Goal: Information Seeking & Learning: Understand process/instructions

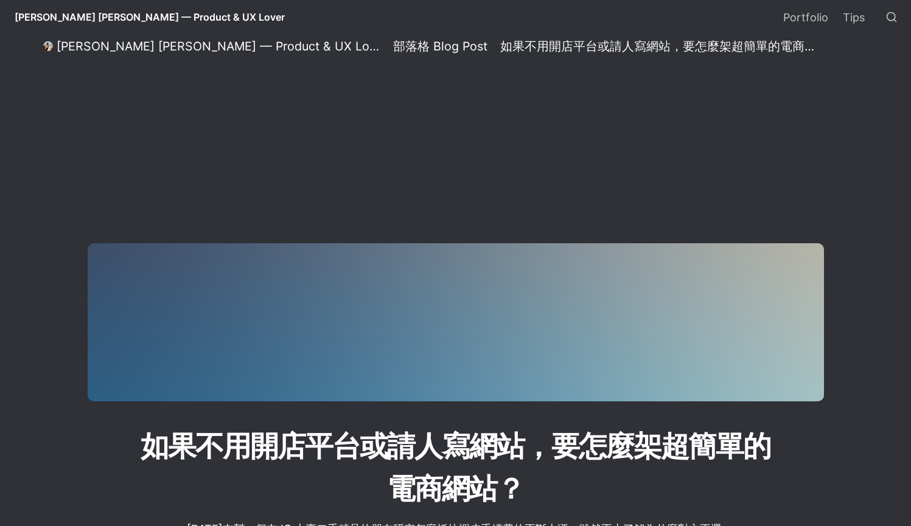
select select "語言翻譯小工具"
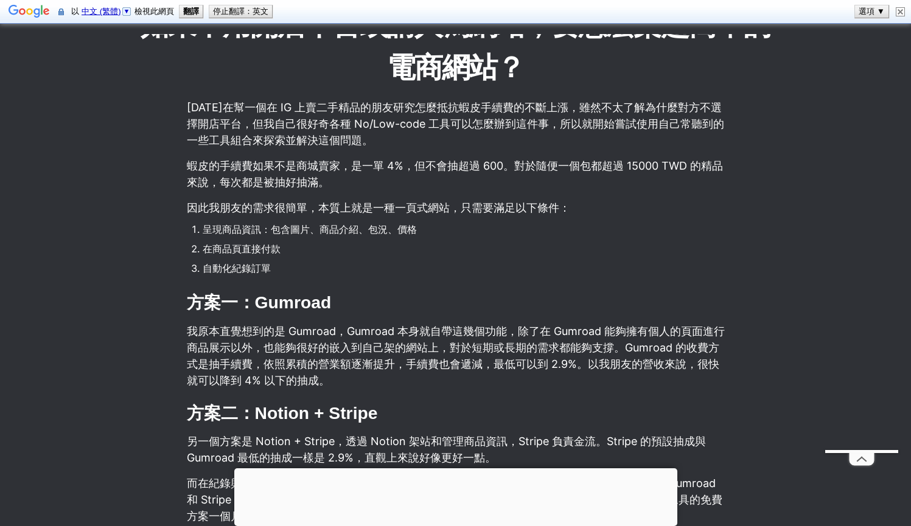
scroll to position [571, 0]
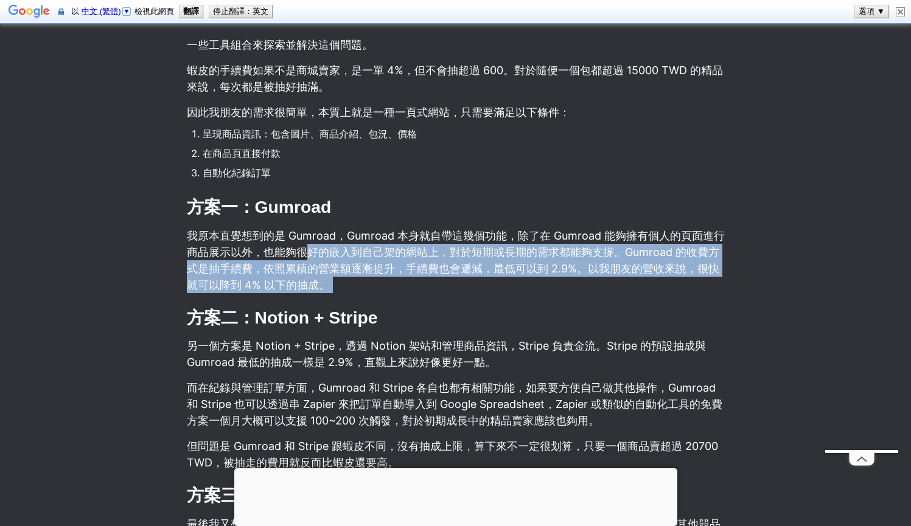
drag, startPoint x: 318, startPoint y: 247, endPoint x: 374, endPoint y: 307, distance: 81.4
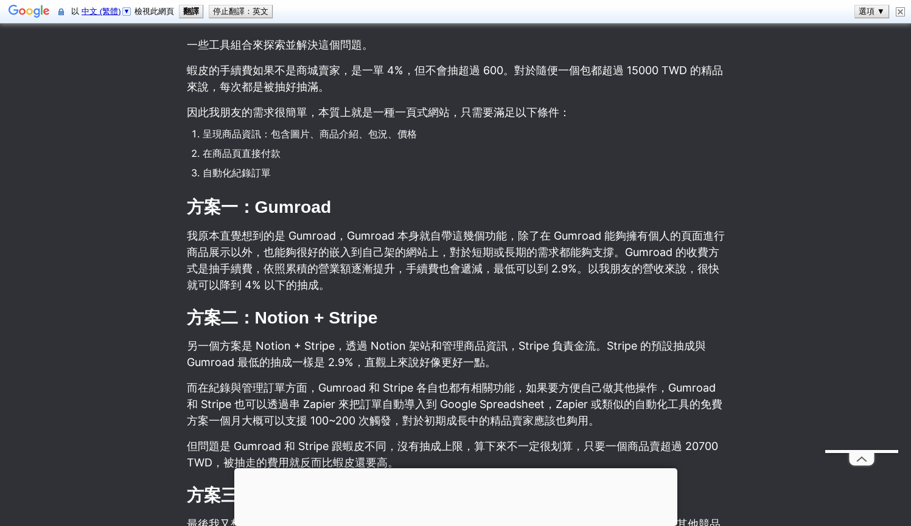
click at [374, 306] on h2 "方案二：Notion + Stripe" at bounding box center [456, 318] width 540 height 26
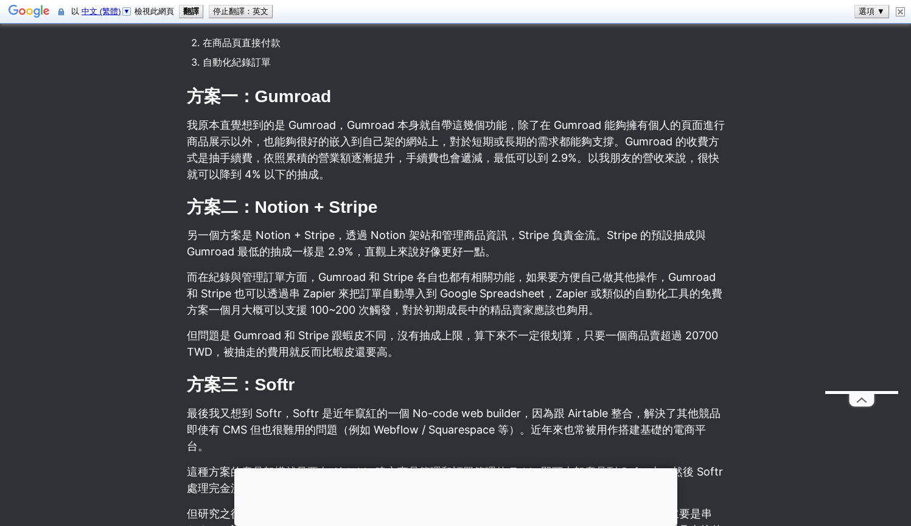
scroll to position [718, 0]
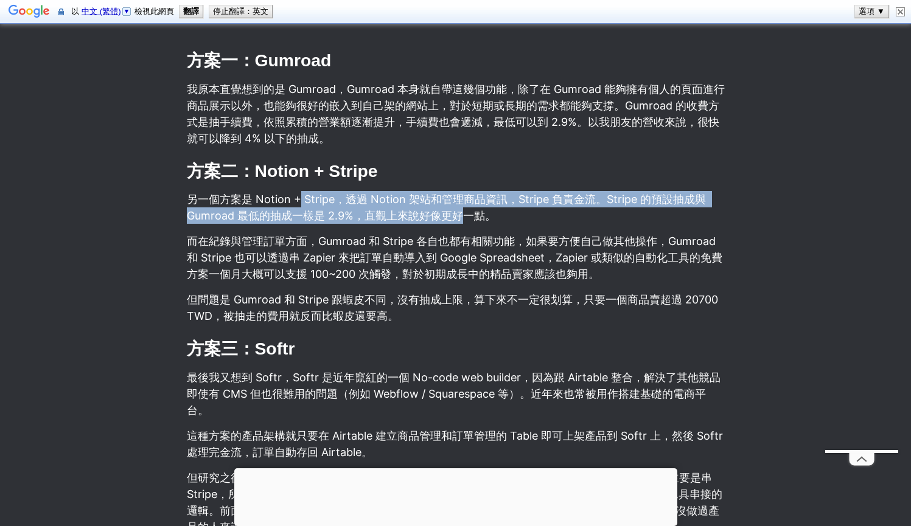
drag, startPoint x: 296, startPoint y: 201, endPoint x: 465, endPoint y: 209, distance: 168.8
click at [465, 209] on p "另一個方案是 Notion + Stripe，透過 Notion 架站和管理商品資訊，Stripe 負責金流。Stripe 的預設抽成與 Gumroad 最低…" at bounding box center [456, 207] width 540 height 37
click at [463, 209] on p "另一個方案是 Notion + Stripe，透過 Notion 架站和管理商品資訊，Stripe 負責金流。Stripe 的預設抽成與 Gumroad 最低…" at bounding box center [456, 207] width 540 height 37
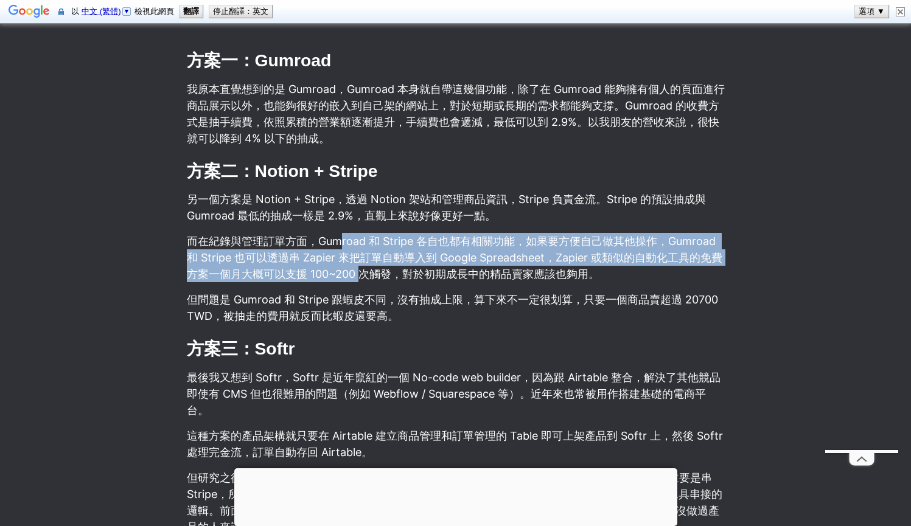
drag, startPoint x: 341, startPoint y: 237, endPoint x: 374, endPoint y: 267, distance: 44.8
click at [375, 267] on p "而在紀錄與管理訂單方面，Gumroad 和 Stripe 各自也都有相關功能，如果要方便自己做其他操作，Gumroad 和 Stripe 也可以透過串 Zap…" at bounding box center [456, 257] width 540 height 53
click at [369, 271] on p "而在紀錄與管理訂單方面，Gumroad 和 Stripe 各自也都有相關功能，如果要方便自己做其他操作，Gumroad 和 Stripe 也可以透過串 Zap…" at bounding box center [456, 257] width 540 height 53
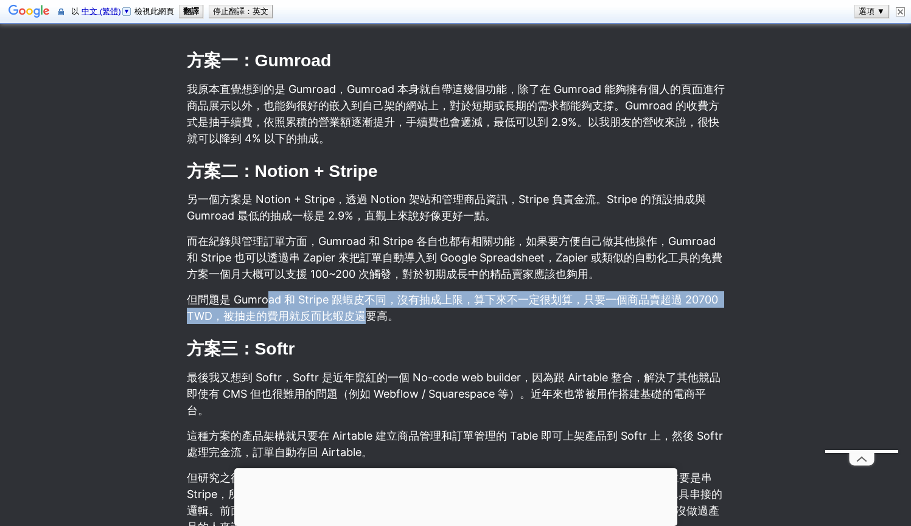
drag, startPoint x: 270, startPoint y: 299, endPoint x: 363, endPoint y: 312, distance: 93.9
click at [363, 312] on p "但問題是 Gumroad 和 Stripe 跟蝦皮不同，沒有抽成上限，算下來不一定很划算，只要一個商品賣超過 20700 TWD，被抽走的費用就反而比蝦皮還要…" at bounding box center [456, 308] width 540 height 37
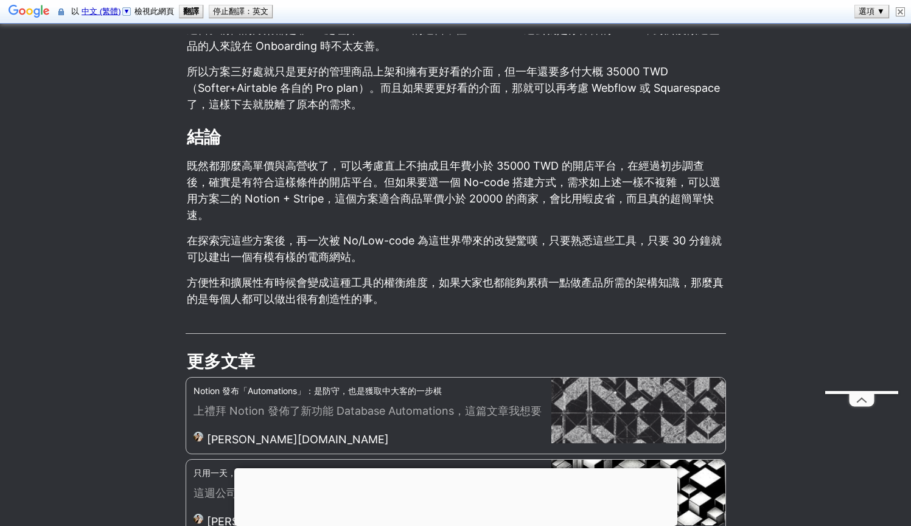
scroll to position [1214, 0]
